Goal: Transaction & Acquisition: Purchase product/service

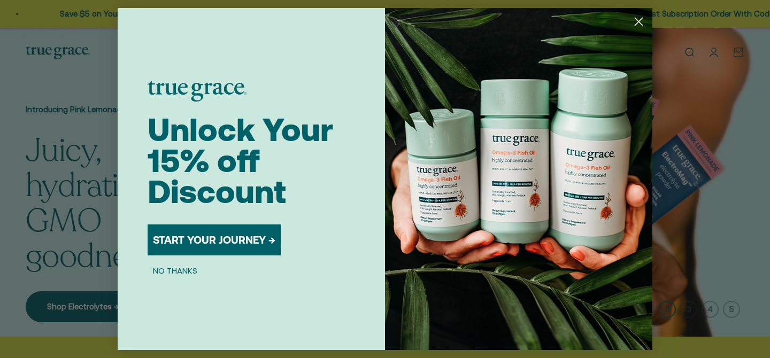
click at [640, 18] on circle "Close dialog" at bounding box center [639, 22] width 18 height 18
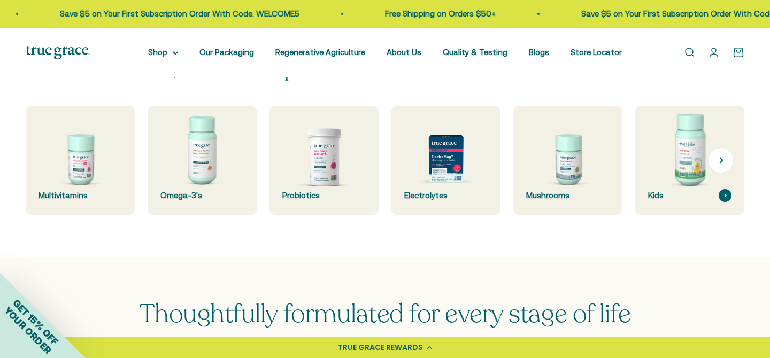
scroll to position [288, 0]
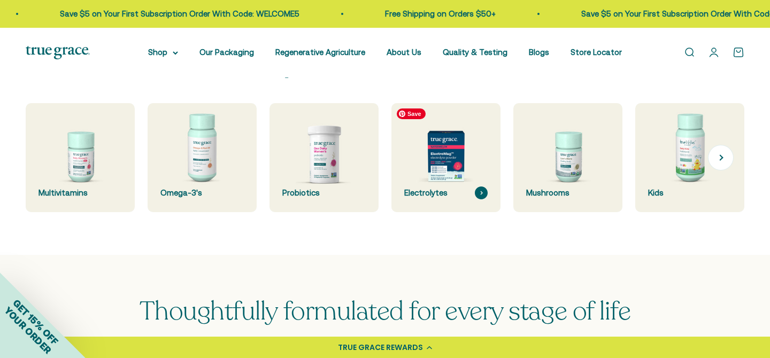
click at [431, 165] on img at bounding box center [446, 158] width 116 height 116
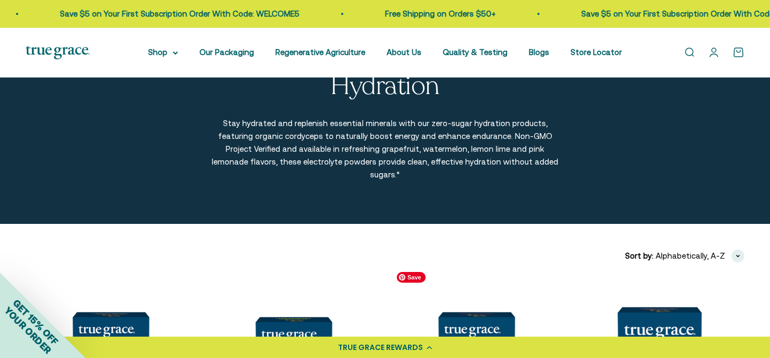
scroll to position [10, 0]
